Goal: Check status: Check status

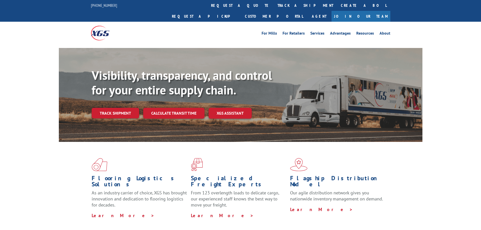
click at [234, 110] on div "Visibility, transparency, and control for your entire supply chain. Track shipm…" at bounding box center [257, 103] width 331 height 70
click at [274, 5] on link "track a shipment" at bounding box center [305, 5] width 63 height 11
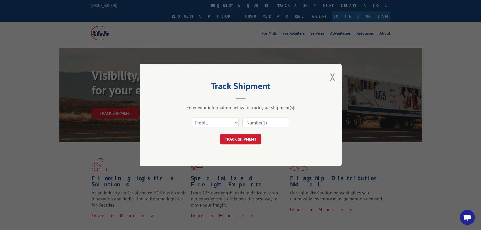
click at [253, 123] on input at bounding box center [265, 122] width 46 height 11
paste input "16397660"
type input "16397660"
click at [244, 136] on button "TRACK SHIPMENT" at bounding box center [240, 139] width 41 height 11
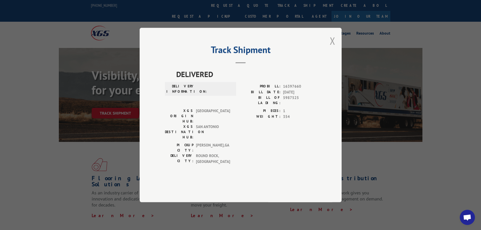
click at [331, 47] on button "Close modal" at bounding box center [333, 40] width 6 height 13
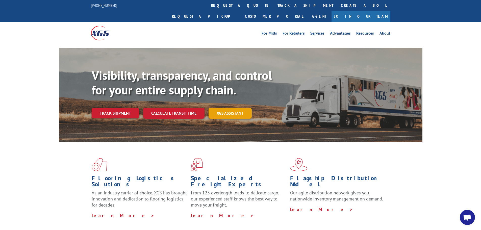
click at [228, 108] on link "XGS ASSISTANT" at bounding box center [230, 113] width 43 height 11
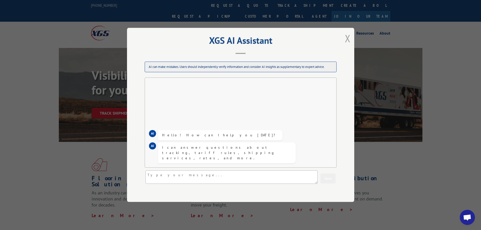
click at [345, 40] on button "Close modal" at bounding box center [348, 38] width 6 height 13
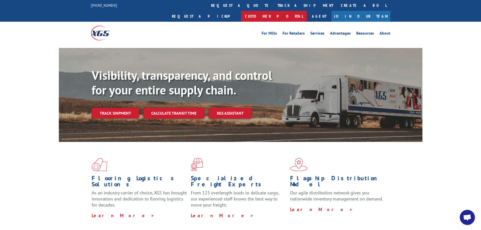
click at [307, 11] on link "Customer Portal" at bounding box center [274, 16] width 66 height 11
